Goal: Task Accomplishment & Management: Manage account settings

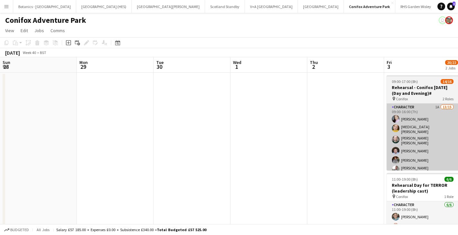
scroll to position [0, 195]
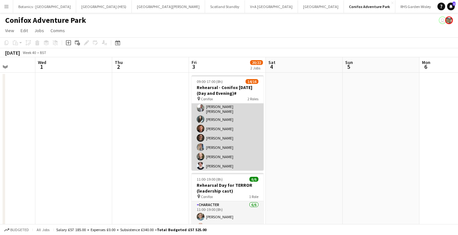
click at [211, 141] on app-card-role "Character 1A 13/15 09:00-16:00 (7h) [PERSON_NAME] [MEDICAL_DATA][PERSON_NAME] […" at bounding box center [227, 121] width 72 height 158
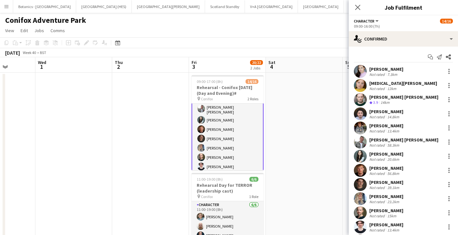
scroll to position [62, 0]
click at [375, 195] on div "[PERSON_NAME]" at bounding box center [386, 196] width 34 height 6
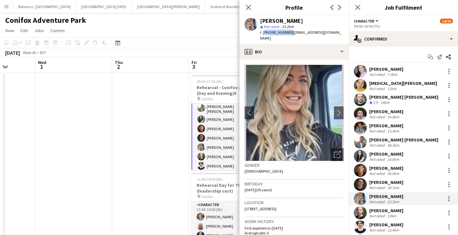
drag, startPoint x: 287, startPoint y: 33, endPoint x: 263, endPoint y: 32, distance: 24.1
click at [263, 32] on span "t. [PHONE_NUMBER]" at bounding box center [276, 32] width 33 height 5
copy span "[PHONE_NUMBER]"
click at [246, 5] on icon "Close pop-in" at bounding box center [248, 7] width 6 height 6
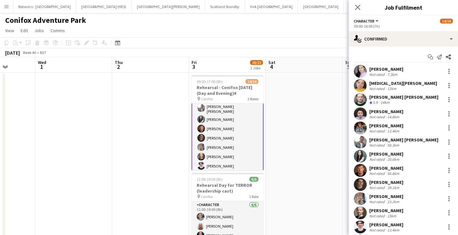
click at [209, 162] on app-card-role "Character 1A 13/15 09:00-16:00 (7h) [PERSON_NAME] [MEDICAL_DATA][PERSON_NAME] […" at bounding box center [227, 120] width 72 height 159
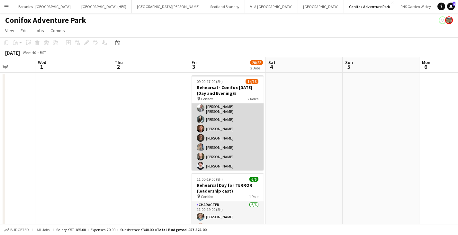
click at [215, 161] on app-card-role "Character 1A 13/15 09:00-16:00 (7h) [PERSON_NAME] [MEDICAL_DATA][PERSON_NAME] […" at bounding box center [227, 121] width 72 height 158
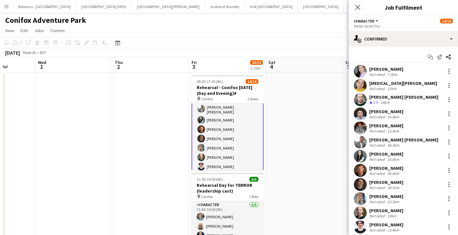
scroll to position [62, 0]
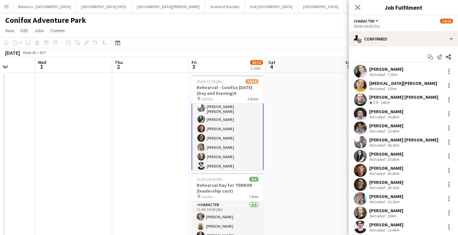
click at [377, 223] on div "[PERSON_NAME]" at bounding box center [386, 225] width 34 height 6
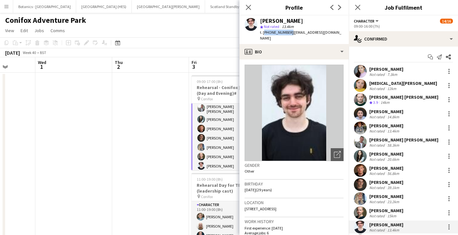
drag, startPoint x: 287, startPoint y: 32, endPoint x: 264, endPoint y: 33, distance: 23.1
click at [264, 33] on span "t. [PHONE_NUMBER]" at bounding box center [276, 32] width 33 height 5
copy span "[PHONE_NUMBER]"
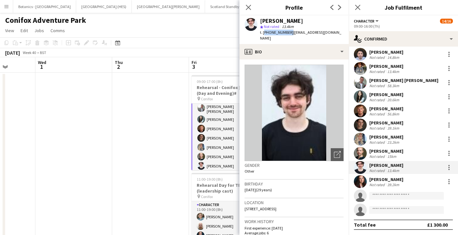
scroll to position [0, 0]
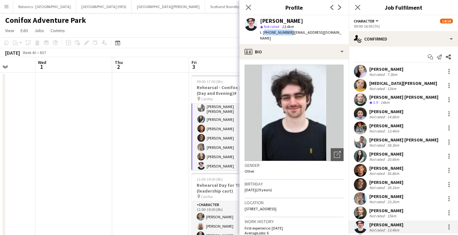
click at [91, 119] on app-date-cell at bounding box center [73, 226] width 77 height 306
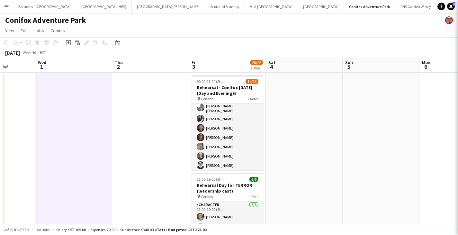
scroll to position [61, 0]
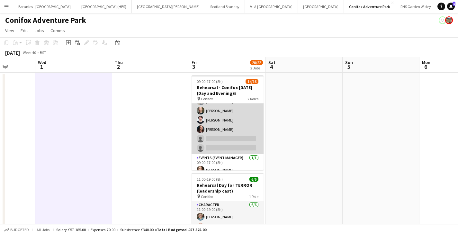
click at [211, 124] on app-card-role "Character 1A 13/15 09:00-16:00 (7h) [PERSON_NAME] [MEDICAL_DATA][PERSON_NAME] […" at bounding box center [227, 75] width 72 height 158
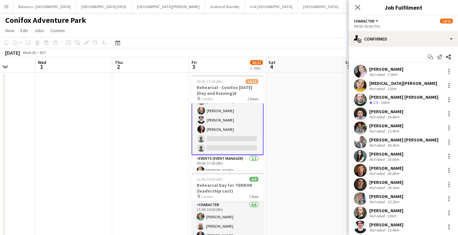
scroll to position [59, 0]
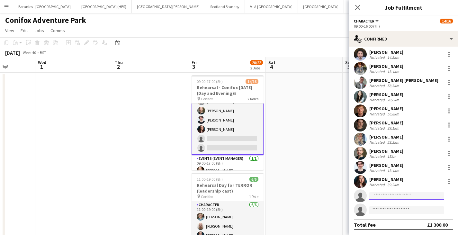
click at [389, 195] on input at bounding box center [406, 196] width 75 height 8
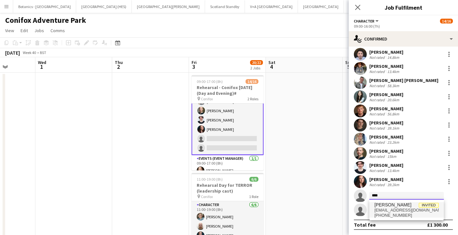
type input "****"
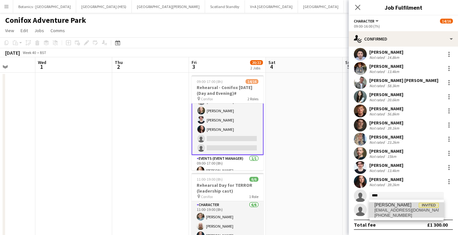
click at [399, 209] on span "[EMAIL_ADDRESS][DOMAIN_NAME]" at bounding box center [406, 209] width 64 height 5
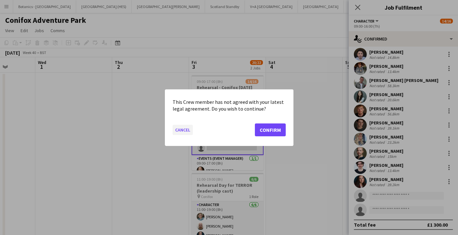
click at [182, 127] on button "Cancel" at bounding box center [182, 129] width 20 height 10
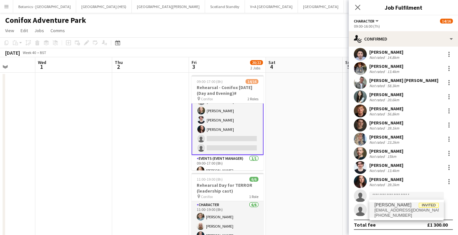
click at [158, 143] on app-date-cell at bounding box center [150, 226] width 77 height 306
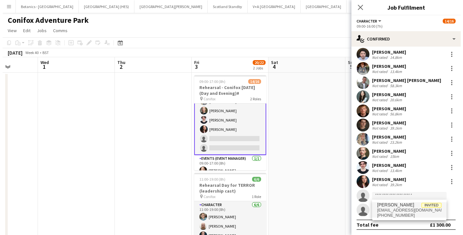
scroll to position [107, 0]
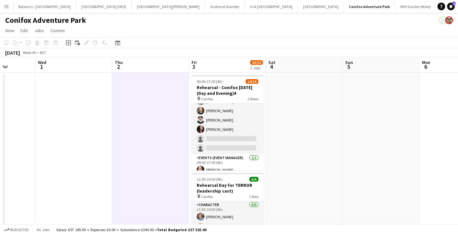
click at [6, 5] on app-icon "Menu" at bounding box center [6, 6] width 5 height 5
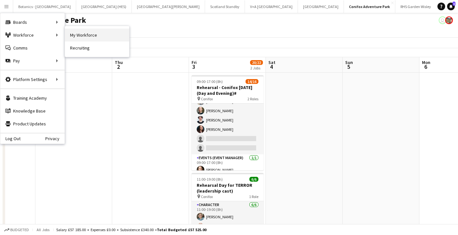
click at [87, 35] on link "My Workforce" at bounding box center [97, 35] width 64 height 13
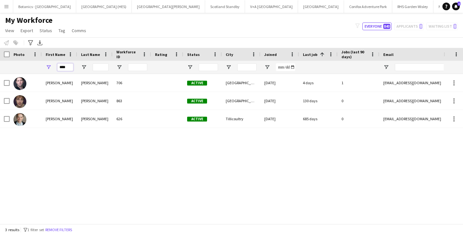
click at [70, 65] on input "****" at bounding box center [65, 67] width 16 height 8
type input "*"
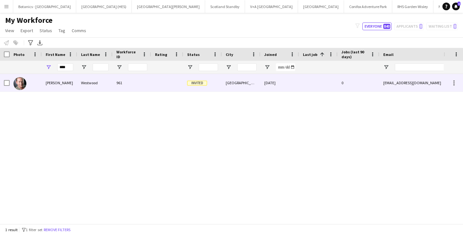
click at [111, 75] on div "Westwood" at bounding box center [94, 83] width 35 height 18
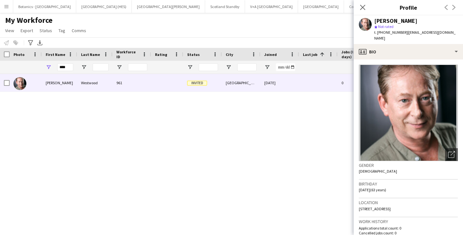
click at [297, 156] on div "[PERSON_NAME] 961 Invited [GEOGRAPHIC_DATA] [DATE] 0 [EMAIL_ADDRESS][DOMAIN_NAM…" at bounding box center [221, 146] width 443 height 145
click at [257, 139] on div "[PERSON_NAME] 961 Invited [GEOGRAPHIC_DATA] [DATE] 0 [EMAIL_ADDRESS][DOMAIN_NAM…" at bounding box center [221, 146] width 443 height 145
click at [66, 68] on input "****" at bounding box center [65, 67] width 16 height 8
type input "*"
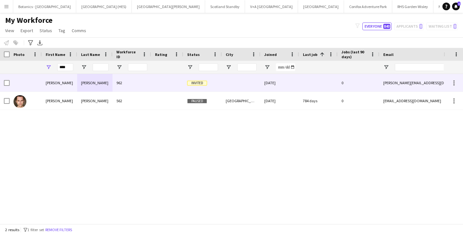
click at [68, 87] on div "[PERSON_NAME]" at bounding box center [59, 83] width 35 height 18
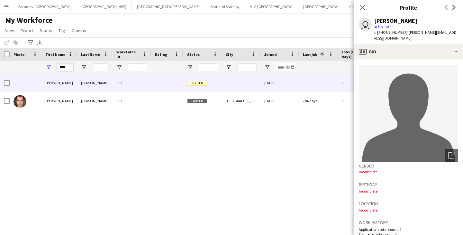
click at [69, 67] on input "****" at bounding box center [65, 67] width 16 height 8
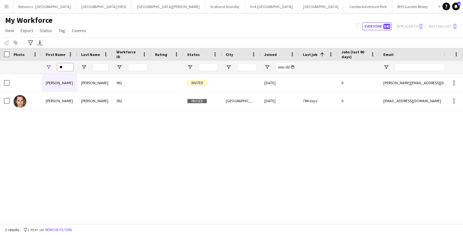
type input "*"
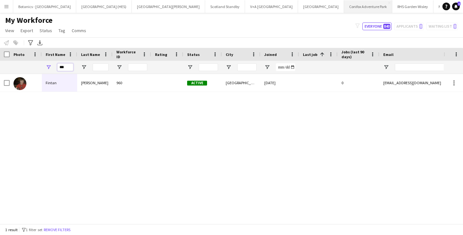
type input "***"
click at [344, 2] on button "Conifox Adventure Park Close" at bounding box center [368, 6] width 48 height 13
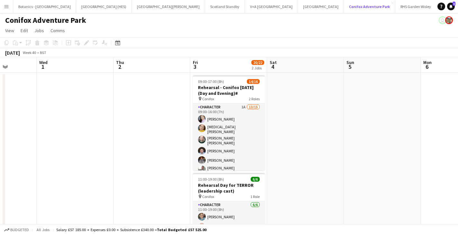
scroll to position [107, 0]
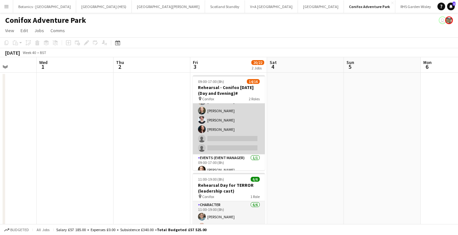
click at [216, 136] on app-card-role "Character 1A 13/15 09:00-16:00 (7h) [PERSON_NAME] [MEDICAL_DATA][PERSON_NAME] […" at bounding box center [229, 75] width 72 height 158
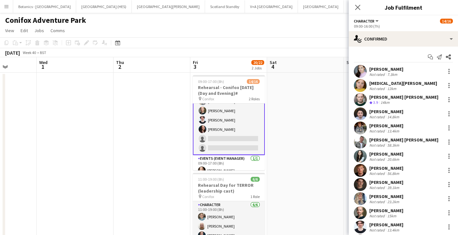
scroll to position [59, 0]
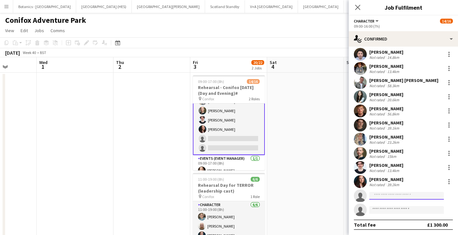
click at [406, 195] on input at bounding box center [406, 196] width 75 height 8
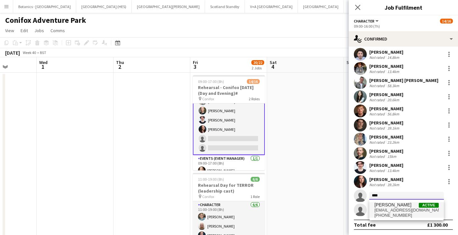
type input "****"
click at [398, 209] on span "[EMAIL_ADDRESS][DOMAIN_NAME]" at bounding box center [406, 209] width 64 height 5
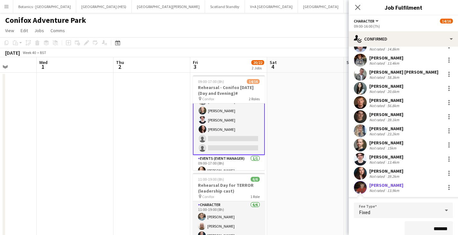
scroll to position [187, 0]
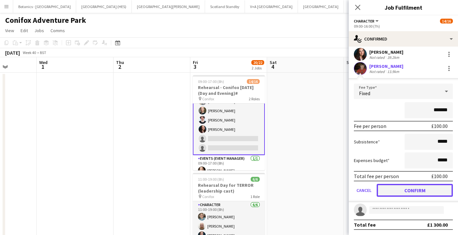
click at [407, 187] on button "Confirm" at bounding box center [414, 190] width 76 height 13
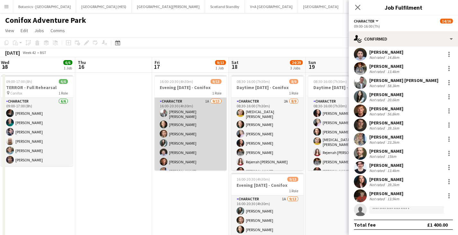
scroll to position [61, 0]
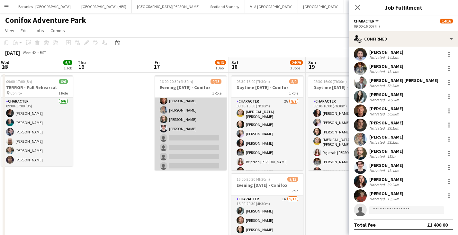
click at [202, 137] on app-card-role "Character 1A [DATE] 16:00-20:30 (4h30m) [PERSON_NAME] [PERSON_NAME] [PERSON_NAM…" at bounding box center [190, 105] width 72 height 136
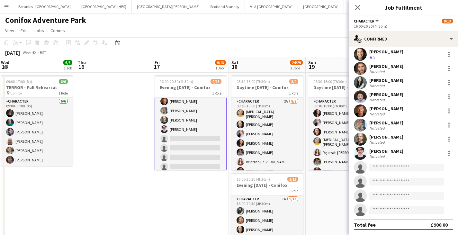
scroll to position [62, 0]
click at [400, 168] on input at bounding box center [406, 167] width 75 height 8
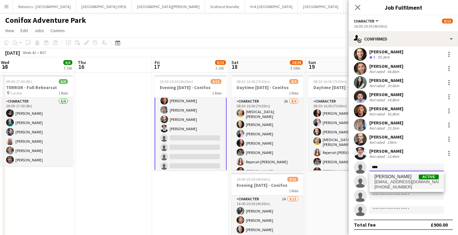
type input "****"
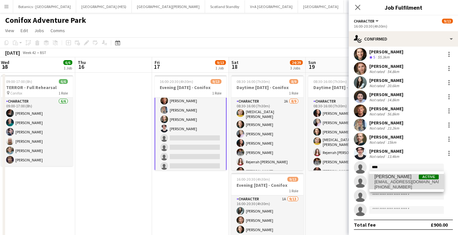
click at [392, 188] on span "[PHONE_NUMBER]" at bounding box center [406, 186] width 64 height 5
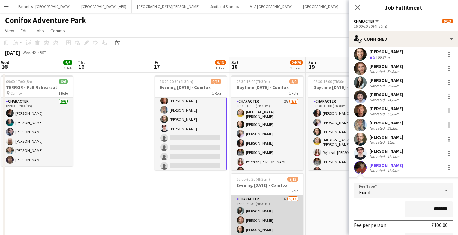
scroll to position [61, 0]
click at [270, 221] on app-card-role "Character 1A [DATE] 16:00-20:30 (4h30m) [PERSON_NAME] [PERSON_NAME] Shian [PERS…" at bounding box center [267, 202] width 72 height 136
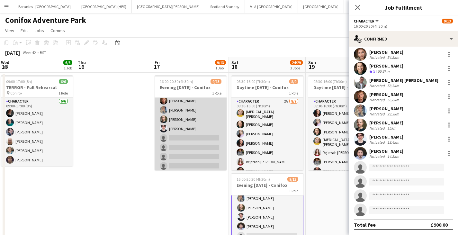
click at [188, 143] on app-card-role "Character 1A [DATE] 16:00-20:30 (4h30m) [PERSON_NAME] [PERSON_NAME] [PERSON_NAM…" at bounding box center [190, 105] width 72 height 136
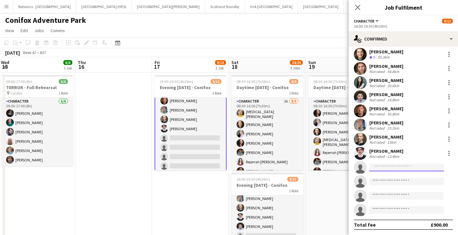
click at [387, 167] on input at bounding box center [406, 167] width 75 height 8
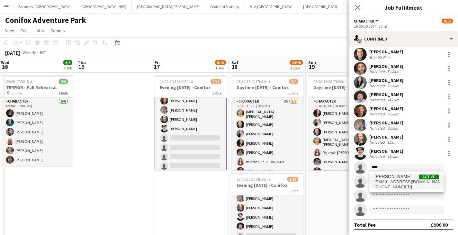
type input "****"
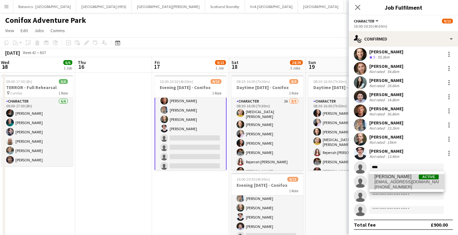
click at [389, 179] on span "[PERSON_NAME]" at bounding box center [392, 176] width 37 height 5
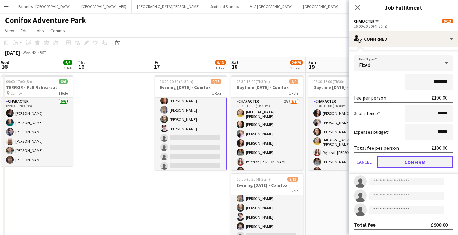
click at [396, 167] on button "Confirm" at bounding box center [414, 161] width 76 height 13
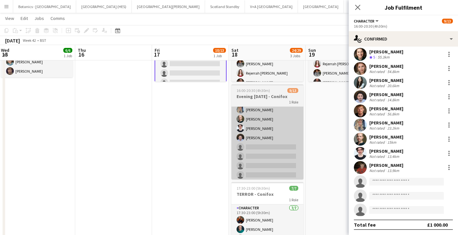
scroll to position [88, 0]
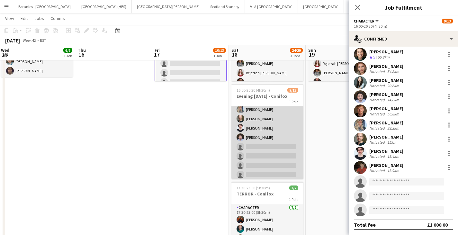
click at [264, 146] on app-card-role "Character 1A [DATE] 16:00-20:30 (4h30m) [PERSON_NAME] [PERSON_NAME] Shian [PERS…" at bounding box center [267, 113] width 72 height 136
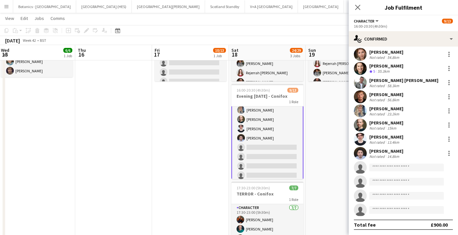
scroll to position [62, 0]
click at [391, 170] on input at bounding box center [406, 167] width 75 height 8
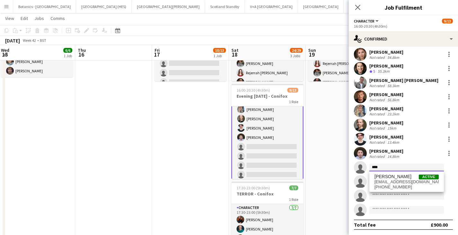
type input "****"
click at [410, 182] on span "[EMAIL_ADDRESS][DOMAIN_NAME]" at bounding box center [406, 181] width 64 height 5
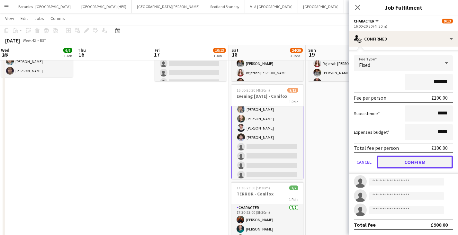
click at [405, 163] on button "Confirm" at bounding box center [414, 161] width 76 height 13
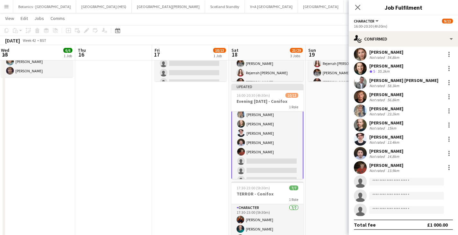
click at [328, 119] on app-date-cell "08:30-16:00 (7h30m) 8/9 Daytime [DATE] - Conifox 1 Role Character 3A [DATE] 08:…" at bounding box center [343, 137] width 77 height 306
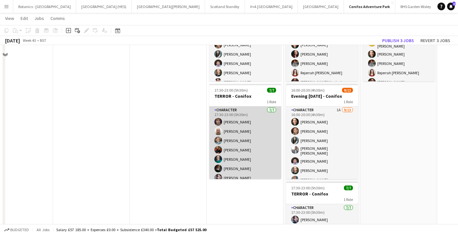
scroll to position [0, 0]
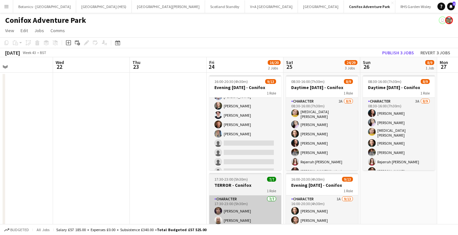
click at [252, 141] on app-card-role "Character 1A [DATE] 16:00-20:30 (4h30m) [PERSON_NAME] [PERSON_NAME] [PERSON_NAM…" at bounding box center [245, 110] width 72 height 136
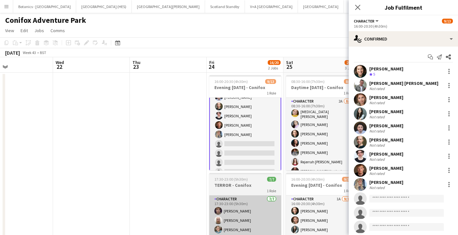
scroll to position [57, 0]
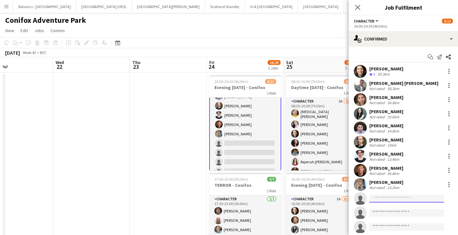
click at [404, 201] on input at bounding box center [406, 199] width 75 height 8
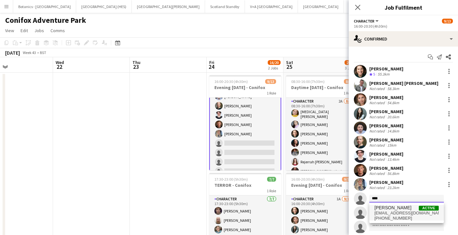
type input "****"
click at [400, 211] on span "[EMAIL_ADDRESS][DOMAIN_NAME]" at bounding box center [406, 212] width 64 height 5
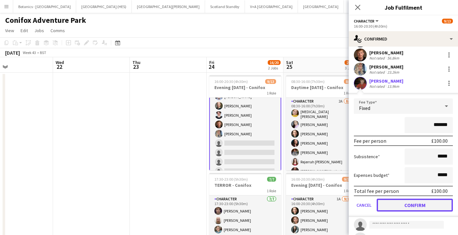
click at [401, 207] on button "Confirm" at bounding box center [414, 204] width 76 height 13
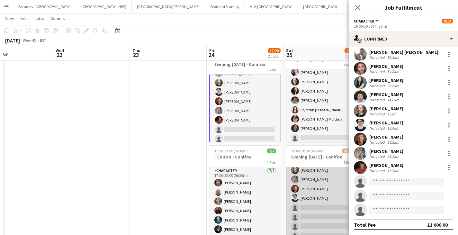
scroll to position [28, 0]
click at [319, 204] on app-card-role "Character 1A [DATE] 16:00-20:30 (4h30m) [PERSON_NAME] [PERSON_NAME] [PERSON_NAM…" at bounding box center [322, 173] width 72 height 136
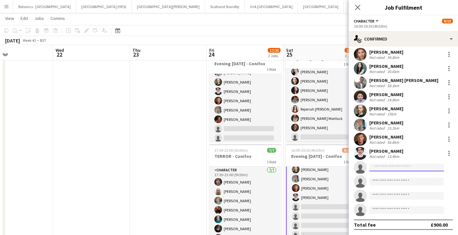
click at [397, 168] on input at bounding box center [406, 167] width 75 height 8
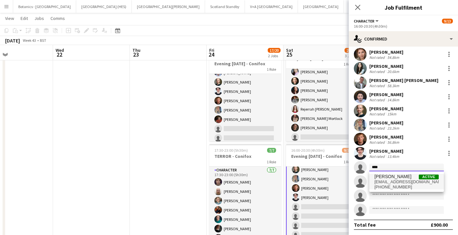
type input "****"
click at [397, 178] on span "[PERSON_NAME]" at bounding box center [392, 176] width 37 height 5
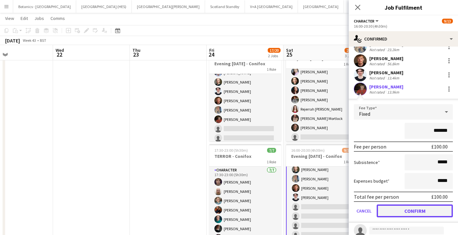
click at [431, 213] on button "Confirm" at bounding box center [414, 210] width 76 height 13
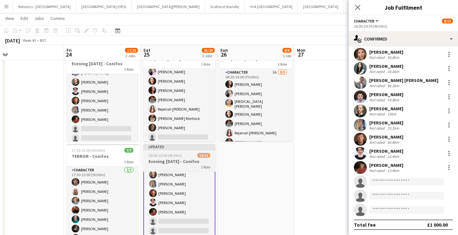
scroll to position [0, 244]
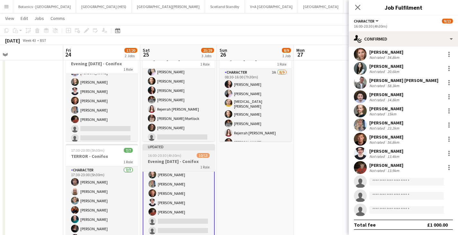
click at [331, 167] on app-date-cell at bounding box center [332, 197] width 77 height 306
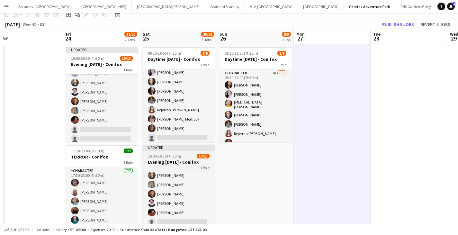
scroll to position [0, 0]
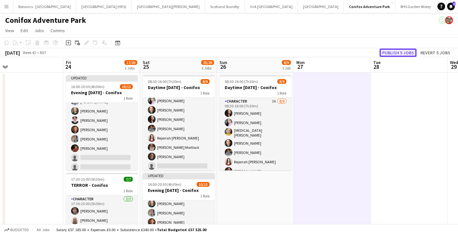
click at [402, 50] on button "Publish 5 jobs" at bounding box center [397, 52] width 37 height 8
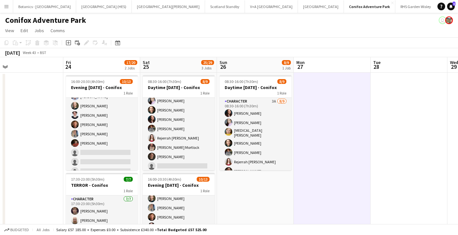
click at [336, 183] on app-date-cell at bounding box center [332, 226] width 77 height 306
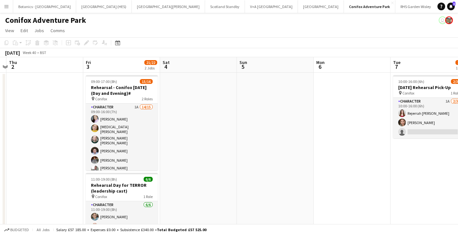
scroll to position [0, 146]
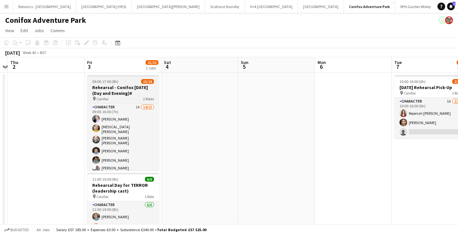
click at [122, 93] on h3 "Rehearsal - Conifox [DATE] (Day and Evening)#" at bounding box center [123, 90] width 72 height 12
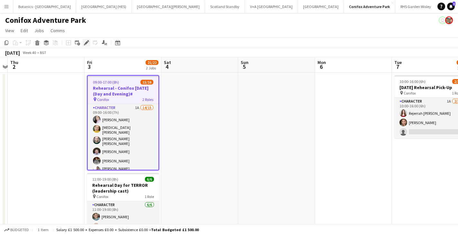
click at [84, 41] on icon "Edit" at bounding box center [86, 42] width 5 height 5
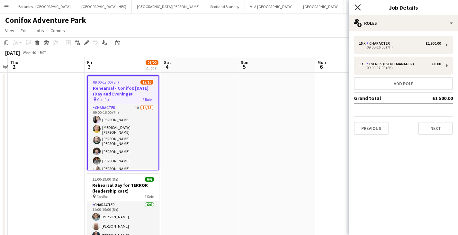
click at [358, 6] on icon "Close pop-in" at bounding box center [357, 7] width 6 height 6
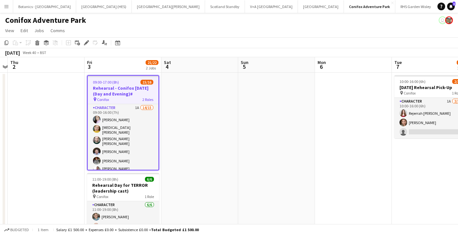
click at [247, 110] on app-date-cell at bounding box center [276, 226] width 77 height 306
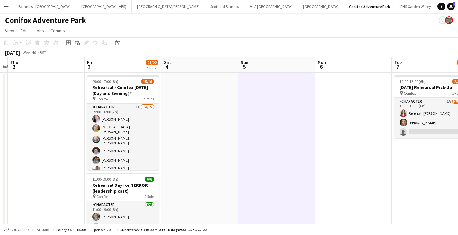
click at [297, 150] on app-date-cell at bounding box center [276, 226] width 77 height 306
